Goal: Find specific page/section: Find specific page/section

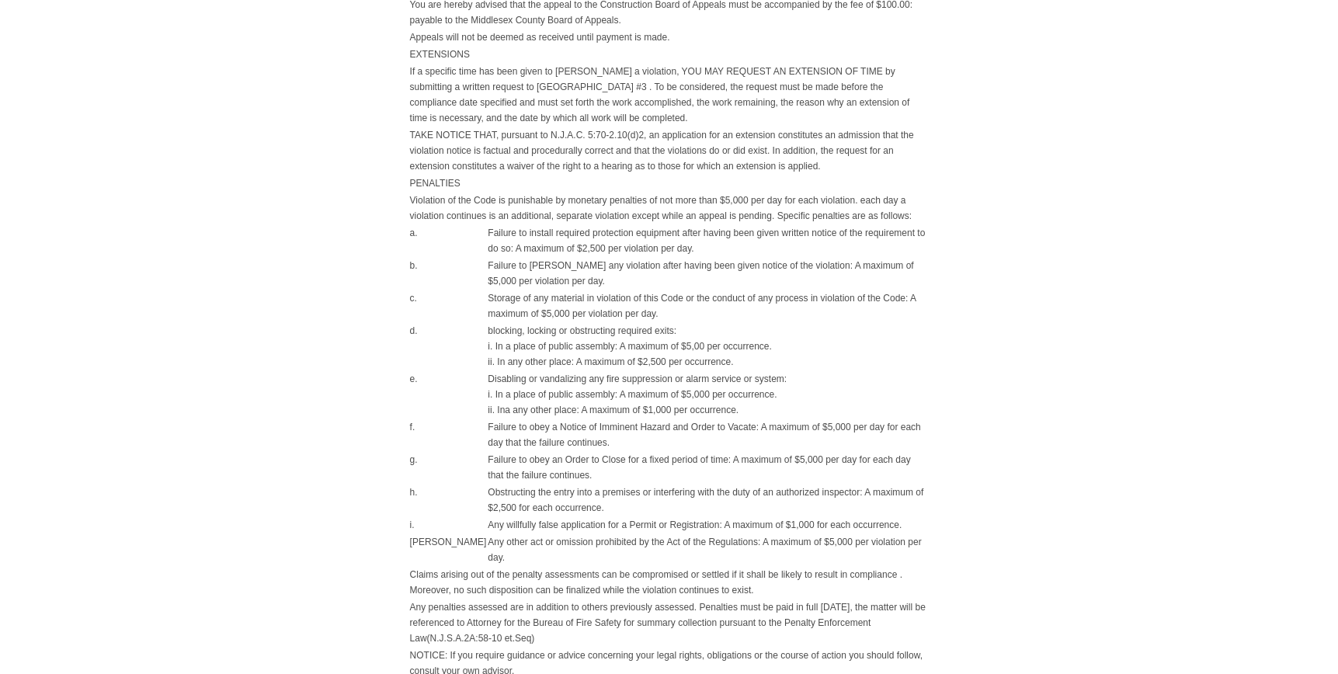
scroll to position [78, 0]
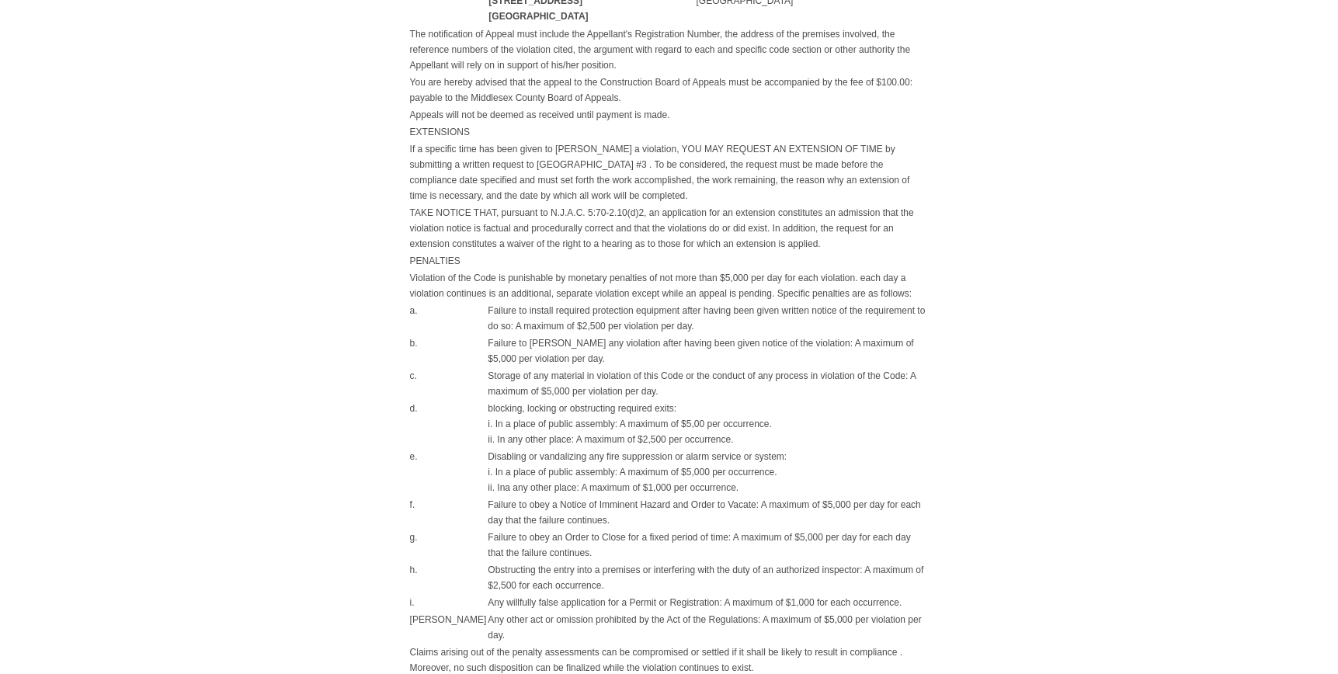
scroll to position [1087, 0]
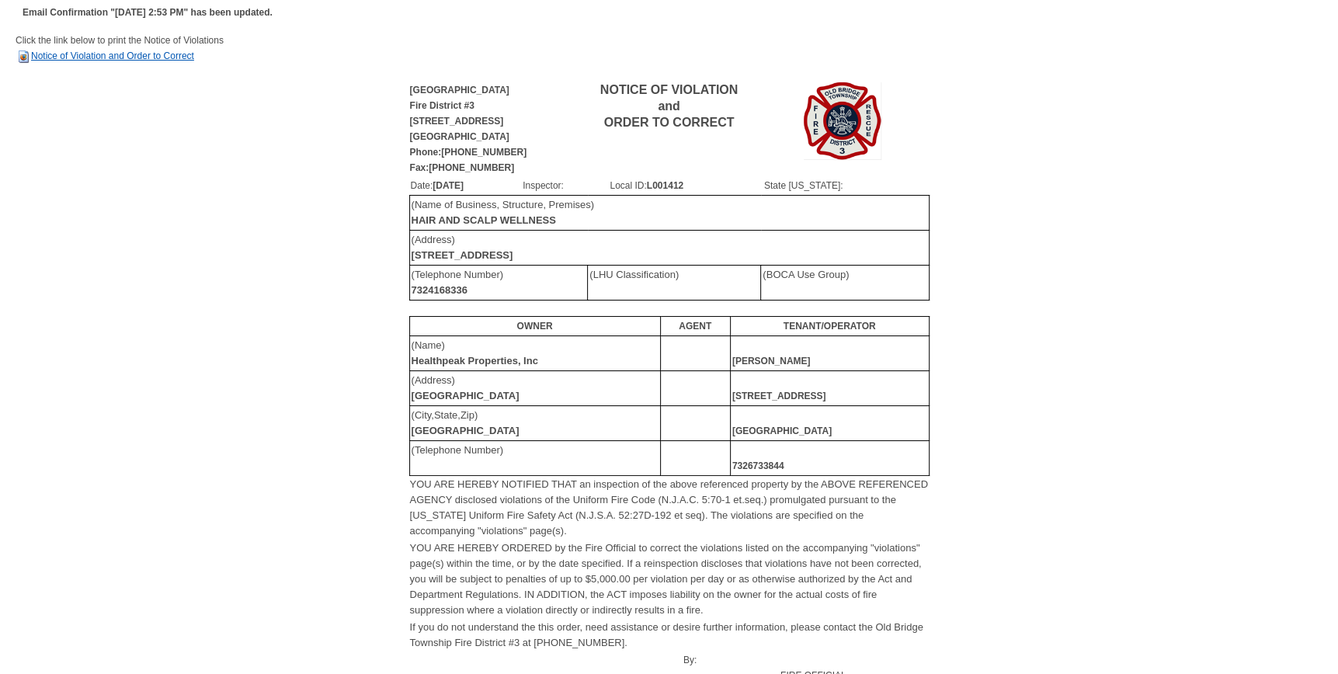
click at [175, 57] on link "Notice of Violation and Order to Correct" at bounding box center [105, 55] width 179 height 11
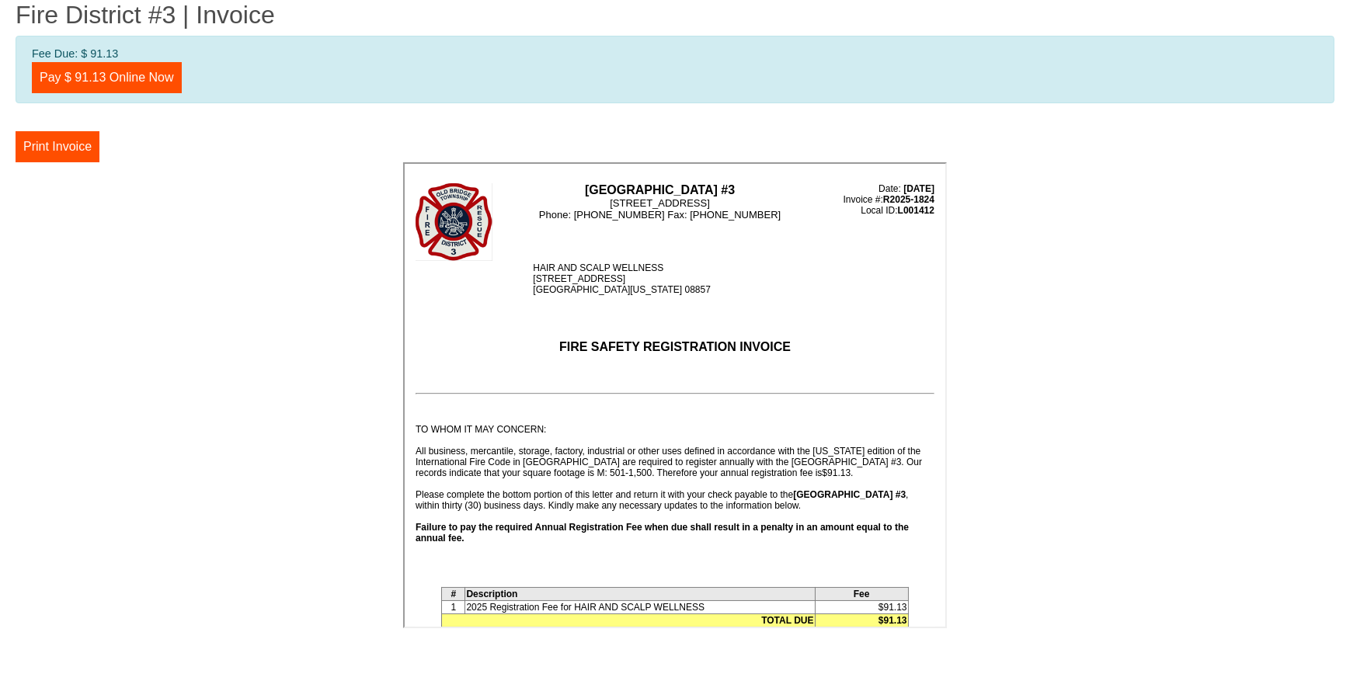
scroll to position [155, 0]
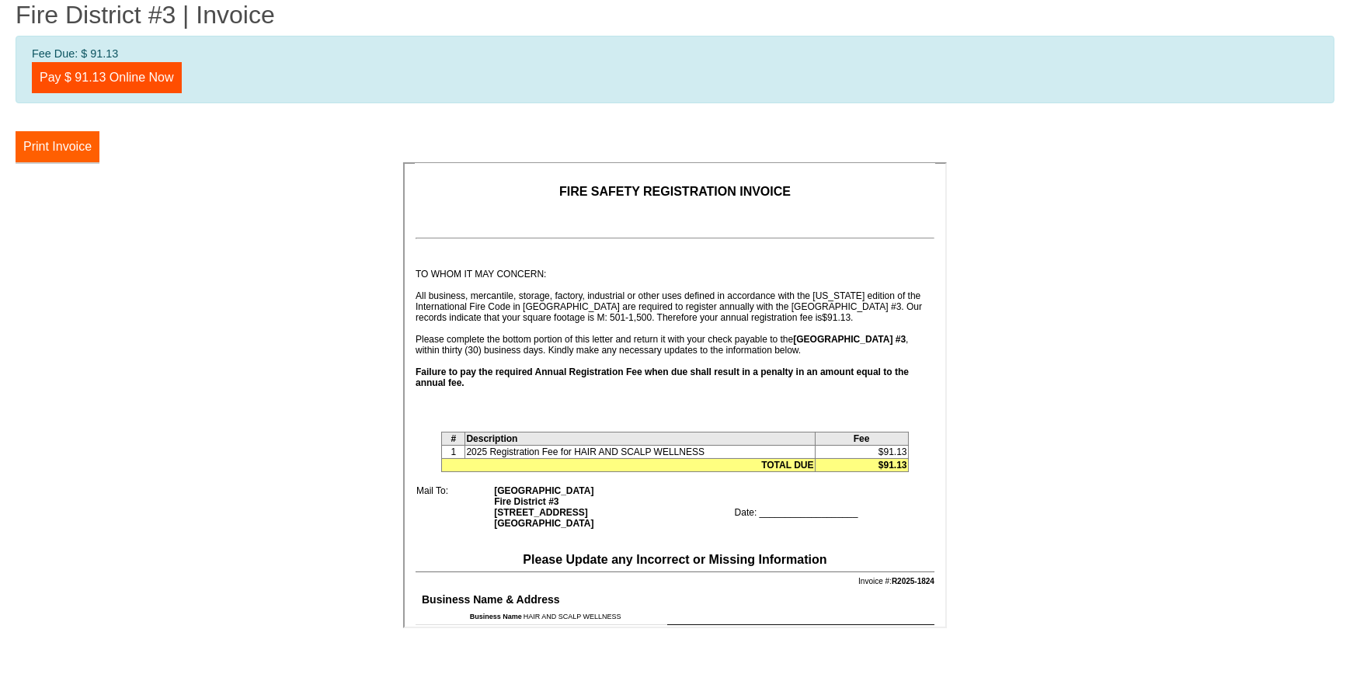
click at [71, 152] on button "Print Invoice" at bounding box center [58, 146] width 84 height 31
